Goal: Browse casually: Explore the website without a specific task or goal

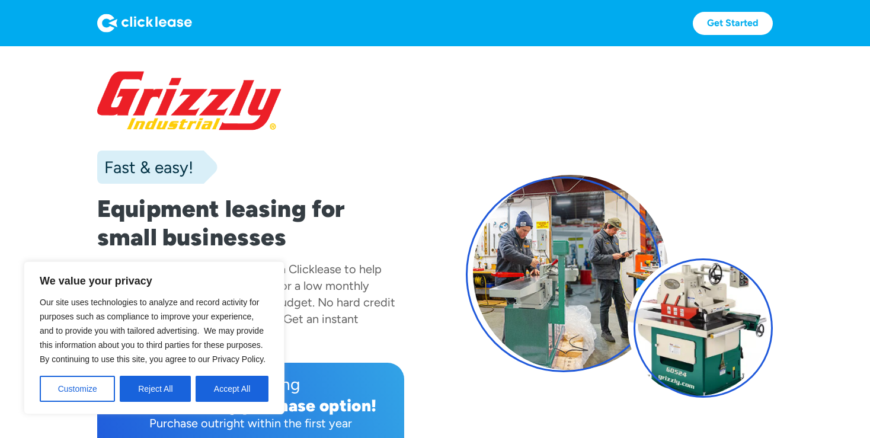
click at [248, 104] on div at bounding box center [250, 101] width 307 height 62
click at [169, 17] on img at bounding box center [144, 23] width 95 height 19
click at [168, 21] on img at bounding box center [144, 23] width 95 height 19
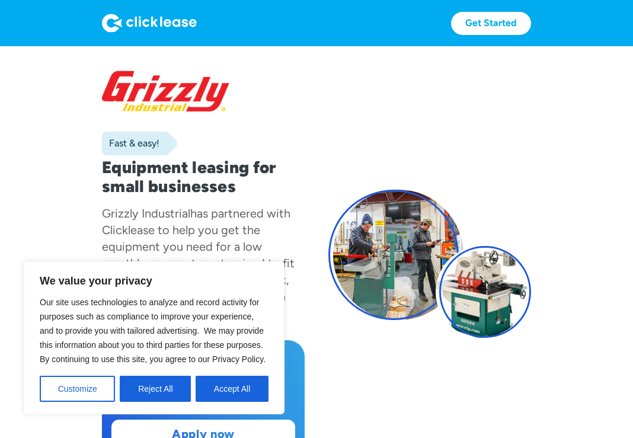
click at [160, 92] on div at bounding box center [203, 91] width 203 height 43
click at [172, 103] on div at bounding box center [203, 91] width 203 height 43
click at [49, 78] on section "Fast & easy! Equipment leasing for small businesses Grizzly Industrial has part…" at bounding box center [316, 275] width 633 height 459
click at [161, 27] on img at bounding box center [149, 23] width 95 height 19
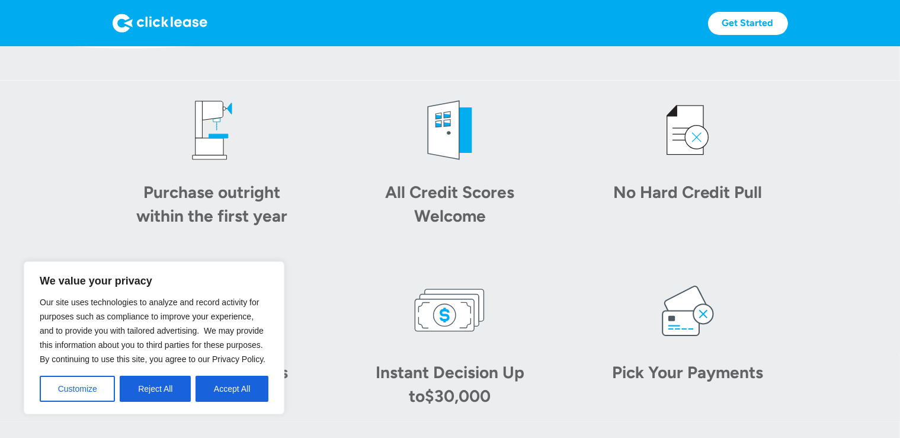
scroll to position [563, 0]
